Goal: Task Accomplishment & Management: Manage account settings

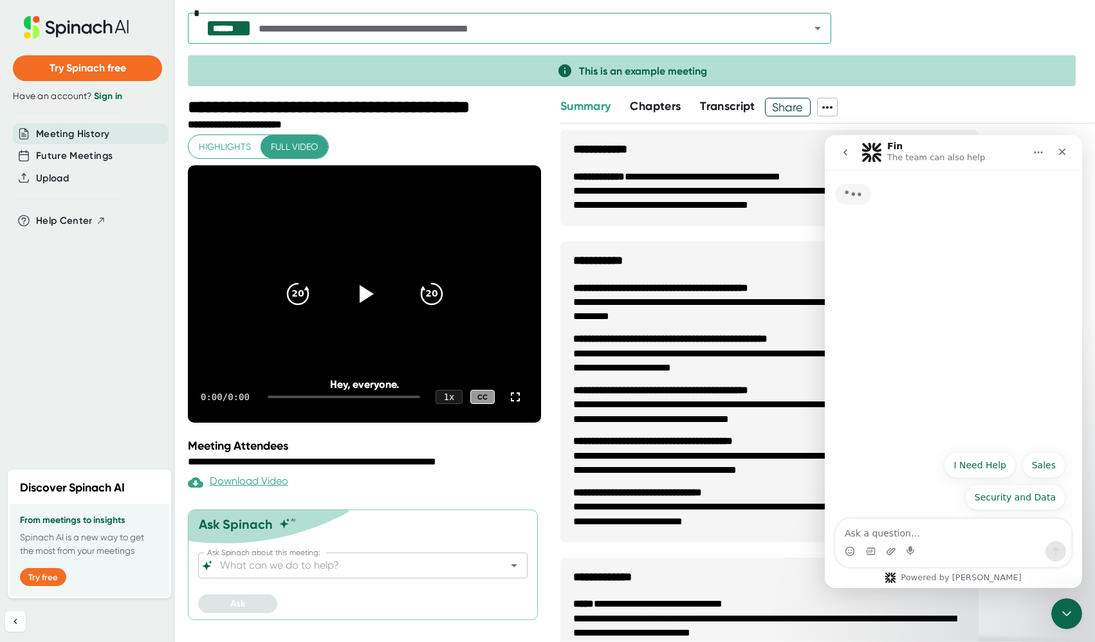
click at [866, 527] on textarea "Ask a question…" at bounding box center [953, 530] width 235 height 22
click at [96, 322] on div "Try Spinach free Have an account? Sign in Meeting History Future Meetings Uploa…" at bounding box center [87, 231] width 175 height 462
click at [1062, 149] on icon "Close" at bounding box center [1062, 152] width 10 height 10
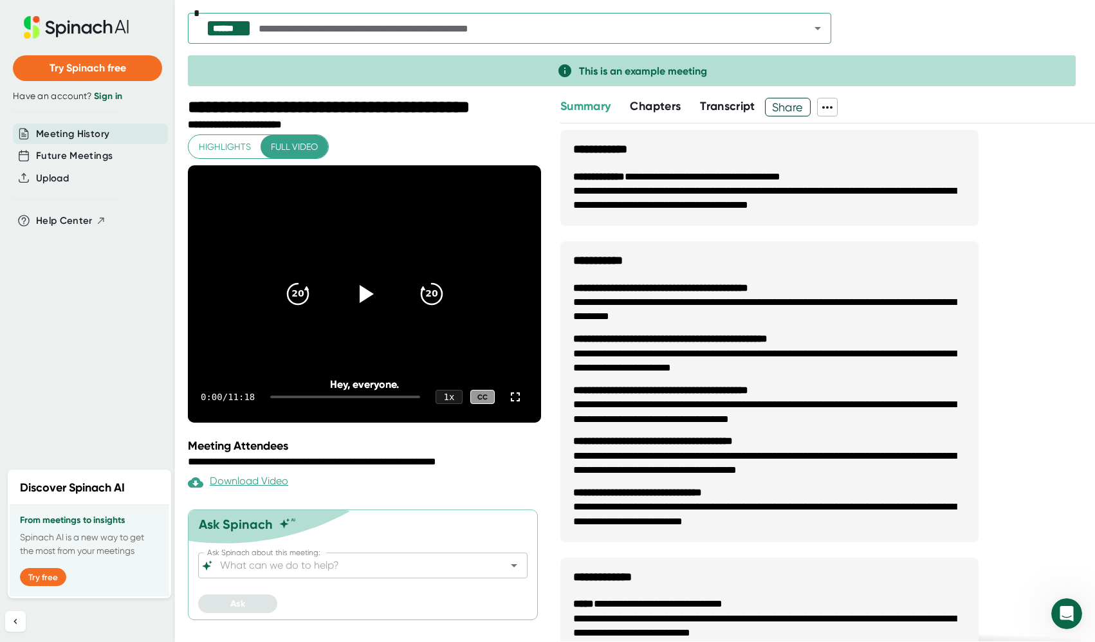
click at [109, 96] on link "Sign in" at bounding box center [108, 96] width 28 height 11
